Goal: Information Seeking & Learning: Check status

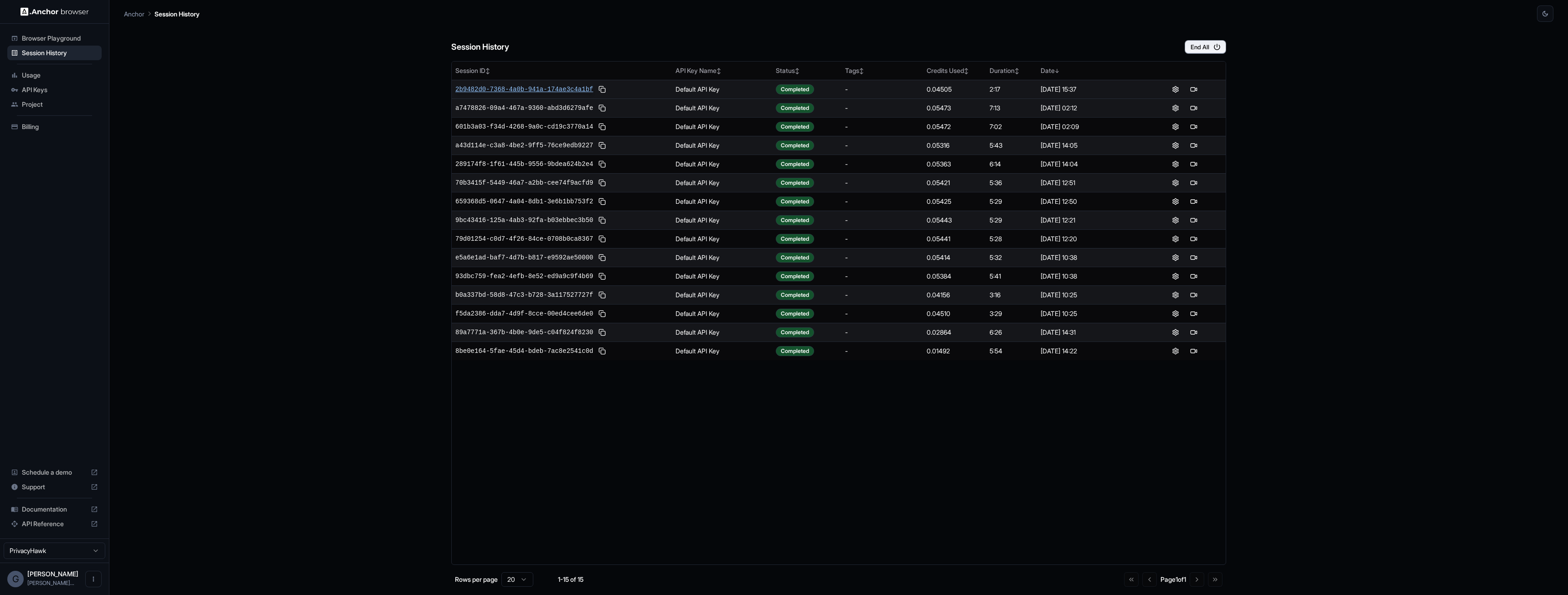
click at [533, 90] on span "2b9482d0-7368-4a0b-941a-174ae3c4a1bf" at bounding box center [524, 89] width 138 height 9
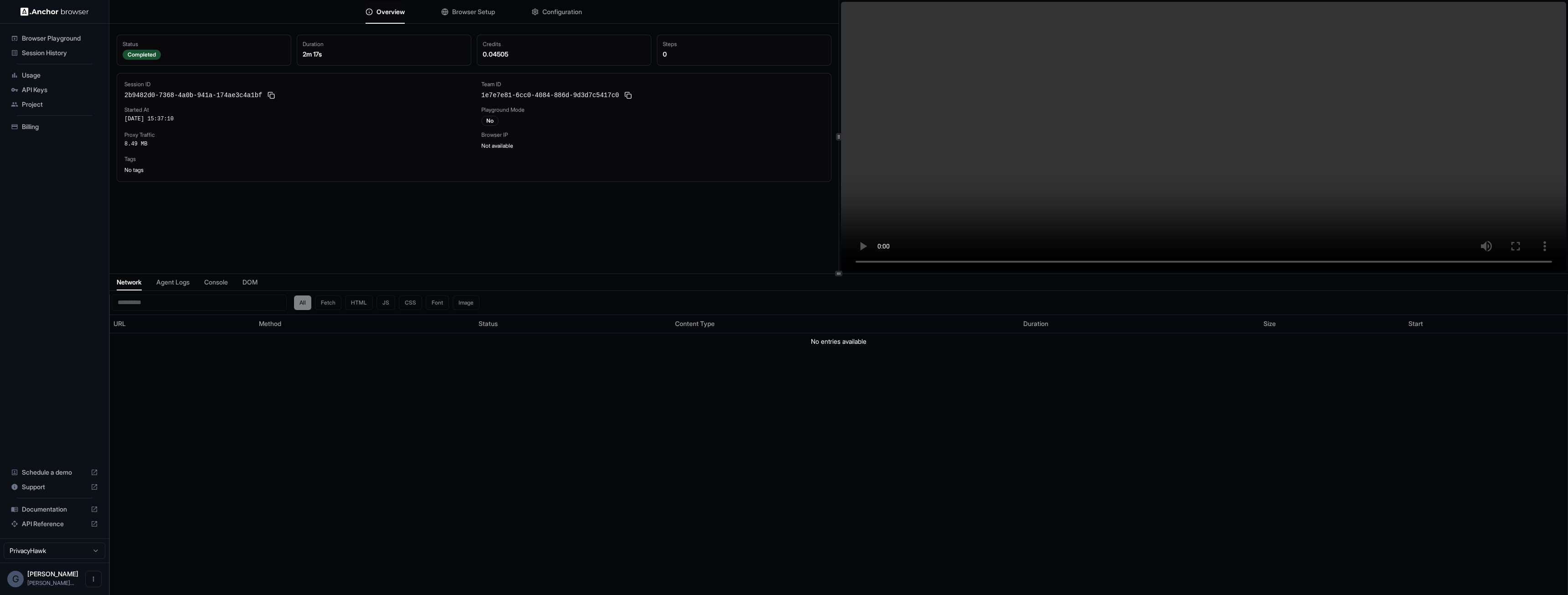
click at [1113, 194] on video at bounding box center [1204, 136] width 726 height 270
